Goal: Task Accomplishment & Management: Manage account settings

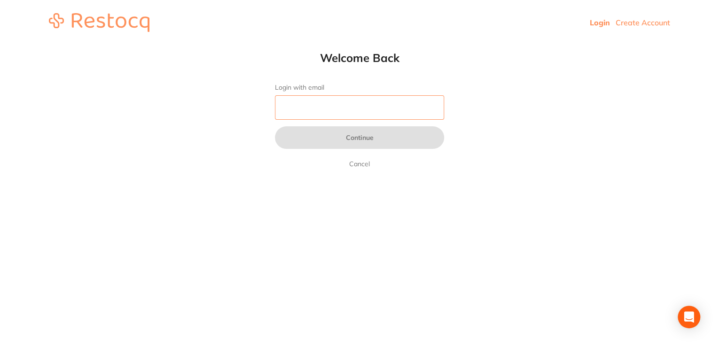
click at [312, 115] on input "Login with email" at bounding box center [359, 107] width 169 height 24
type input "[EMAIL_ADDRESS][DOMAIN_NAME]"
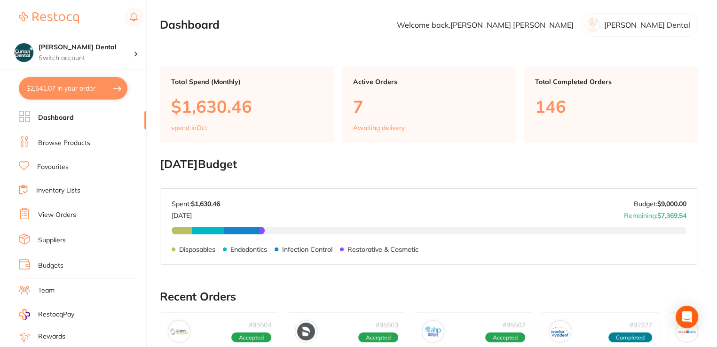
click at [57, 119] on link "Dashboard" at bounding box center [56, 117] width 36 height 9
click at [62, 143] on link "Browse Products" at bounding box center [64, 143] width 52 height 9
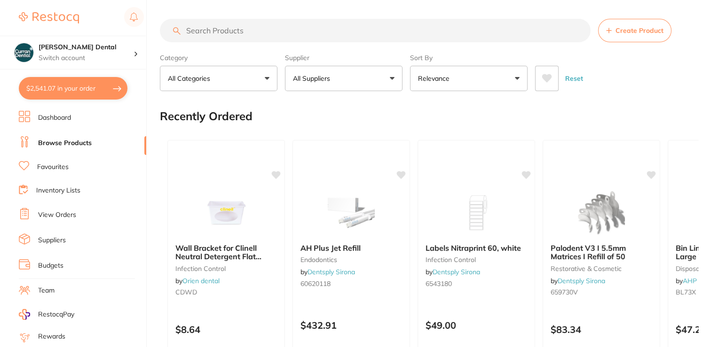
click at [71, 89] on button "$2,541.07 in your order" at bounding box center [73, 88] width 109 height 23
checkbox input "true"
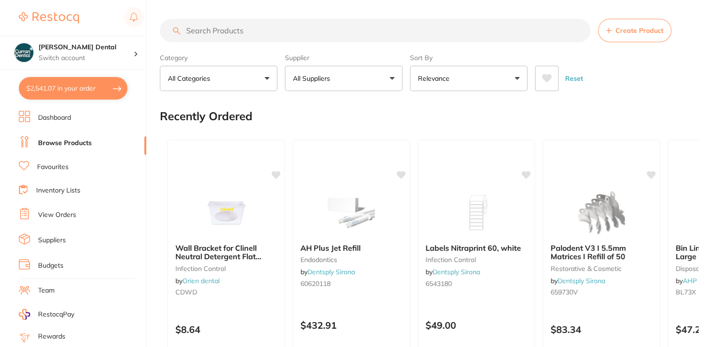
checkbox input "true"
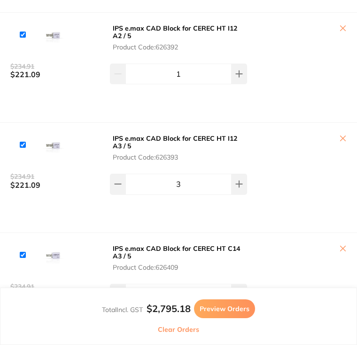
scroll to position [226, 0]
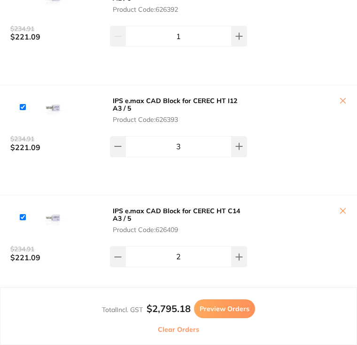
drag, startPoint x: 66, startPoint y: 322, endPoint x: 55, endPoint y: 338, distance: 19.3
click at [65, 325] on button "Clear Orders" at bounding box center [178, 325] width 349 height 15
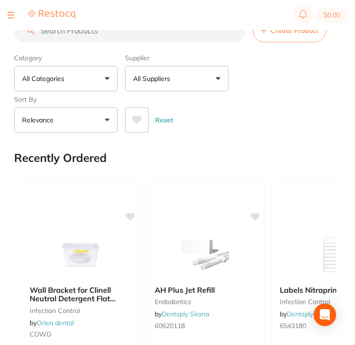
scroll to position [0, 0]
click at [274, 118] on div "Reset" at bounding box center [227, 116] width 204 height 33
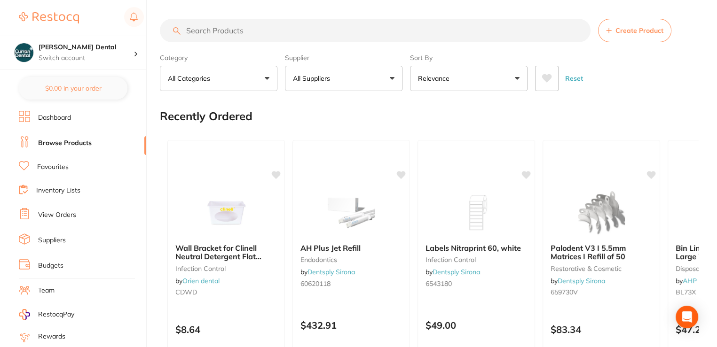
click at [54, 124] on ul "Dashboard Browse Products Favourites Inventory Lists View Orders Suppliers Budg…" at bounding box center [82, 273] width 127 height 324
click at [55, 118] on link "Dashboard" at bounding box center [54, 117] width 33 height 9
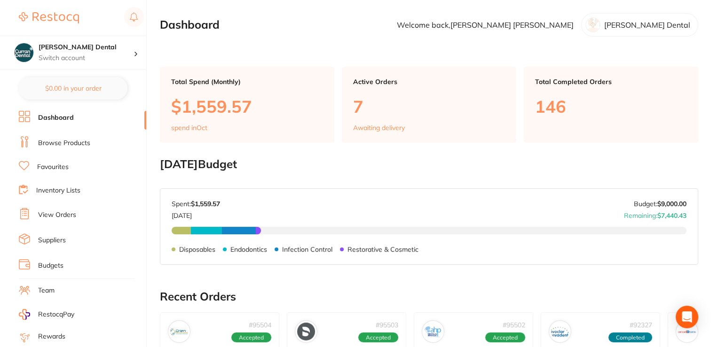
click at [218, 95] on div "Total Spend (Monthly) $1,559.57 spend in Oct" at bounding box center [247, 105] width 174 height 76
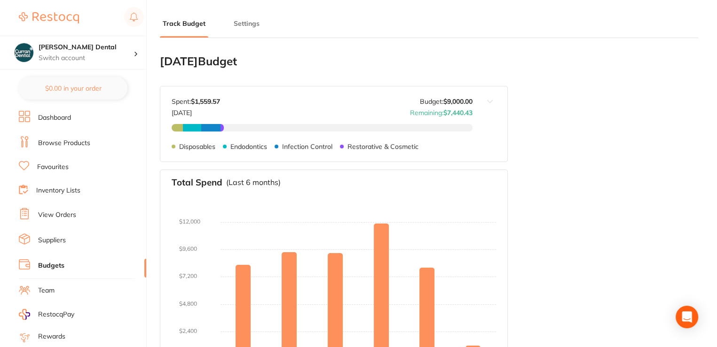
type input "9,000"
type input "0.0"
type input "9,000"
click at [28, 51] on img at bounding box center [24, 52] width 19 height 19
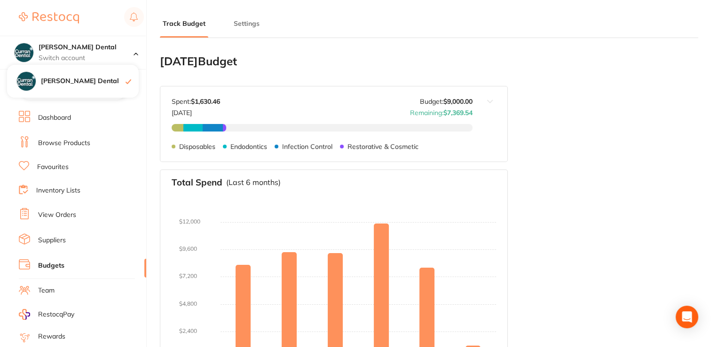
click at [99, 119] on li "Dashboard" at bounding box center [82, 118] width 127 height 14
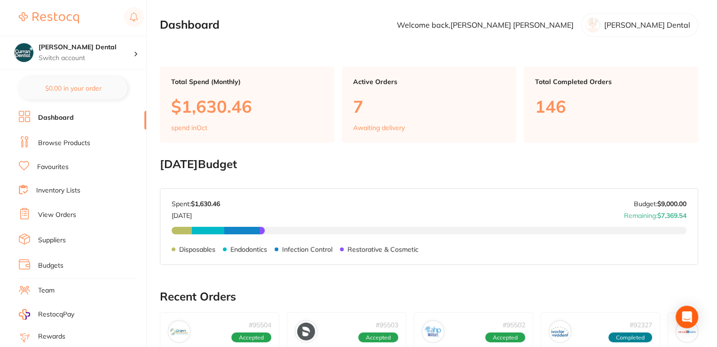
click at [57, 211] on link "View Orders" at bounding box center [57, 215] width 38 height 9
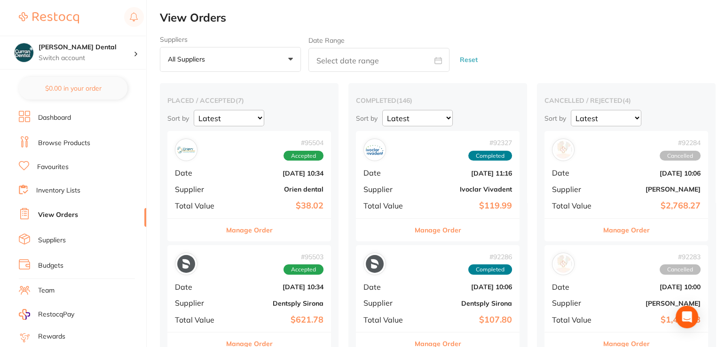
click at [46, 8] on link at bounding box center [49, 18] width 60 height 22
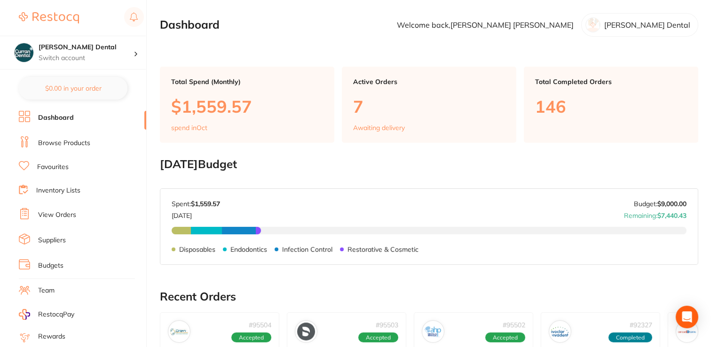
click at [658, 28] on p "[PERSON_NAME] Dental" at bounding box center [647, 25] width 86 height 8
click at [574, 26] on p "Welcome back, Tim Curran" at bounding box center [485, 25] width 177 height 8
click at [113, 51] on h4 "[PERSON_NAME] Dental" at bounding box center [86, 47] width 95 height 9
click at [141, 48] on div at bounding box center [140, 52] width 12 height 8
click at [80, 17] on div at bounding box center [81, 18] width 125 height 22
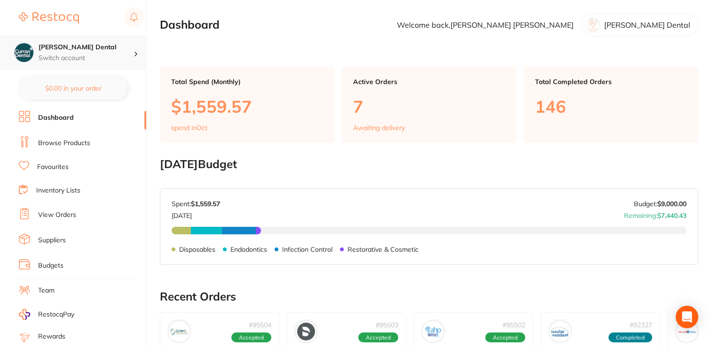
click at [77, 56] on p "Switch account" at bounding box center [86, 58] width 95 height 9
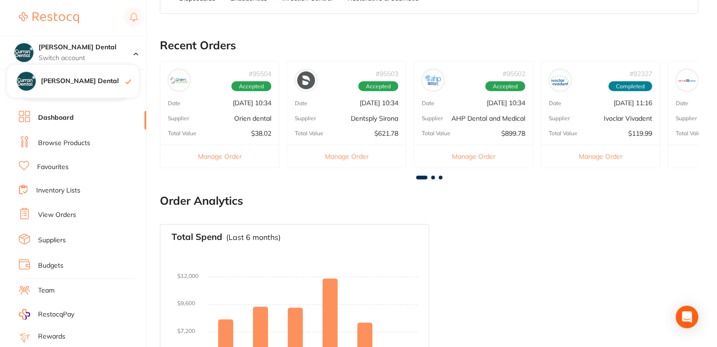
scroll to position [160, 0]
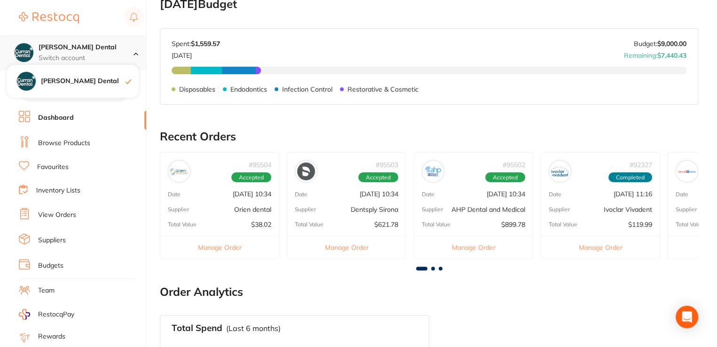
click at [68, 54] on p "Switch account" at bounding box center [86, 58] width 95 height 9
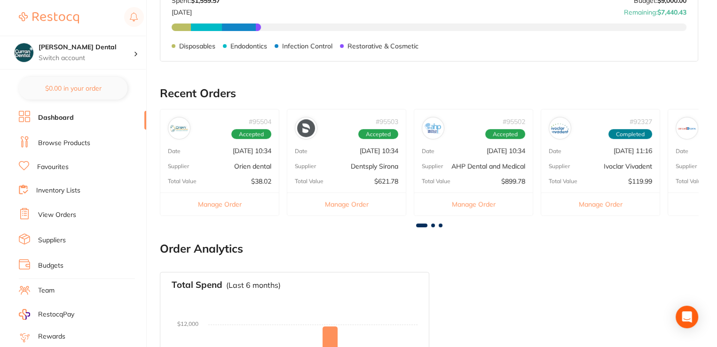
scroll to position [198, 0]
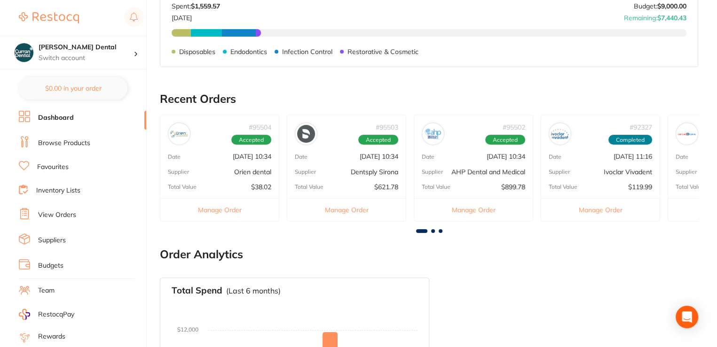
click at [31, 213] on li "View Orders" at bounding box center [82, 215] width 127 height 14
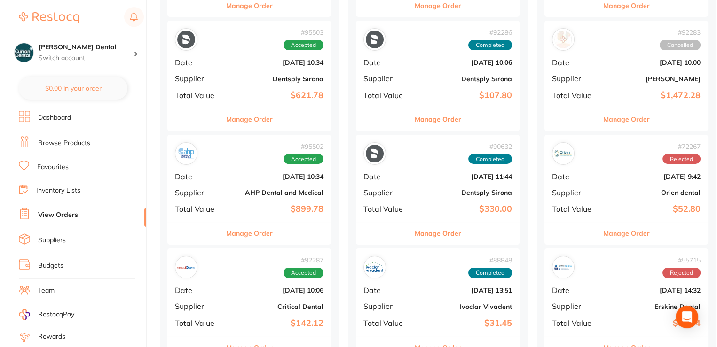
scroll to position [226, 0]
